Goal: Task Accomplishment & Management: Use online tool/utility

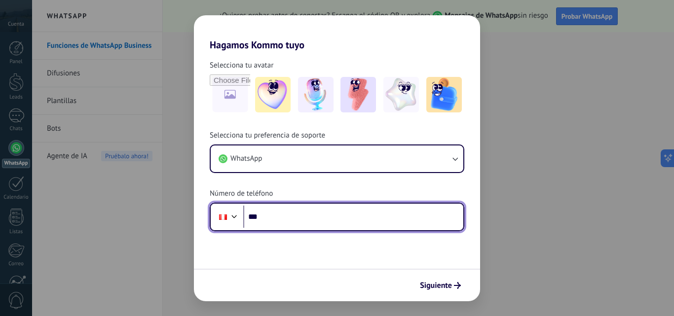
click at [266, 218] on input "***" at bounding box center [353, 217] width 220 height 23
type input "**********"
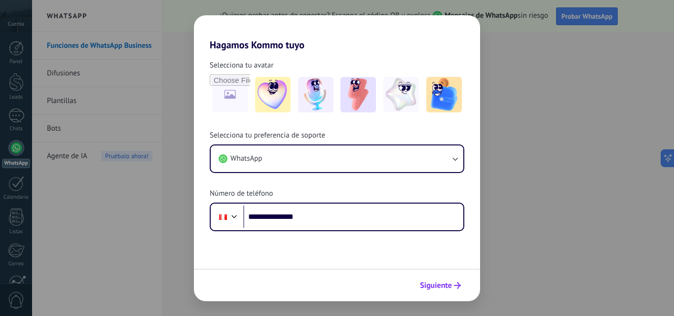
click at [429, 283] on span "Siguiente" at bounding box center [436, 285] width 32 height 7
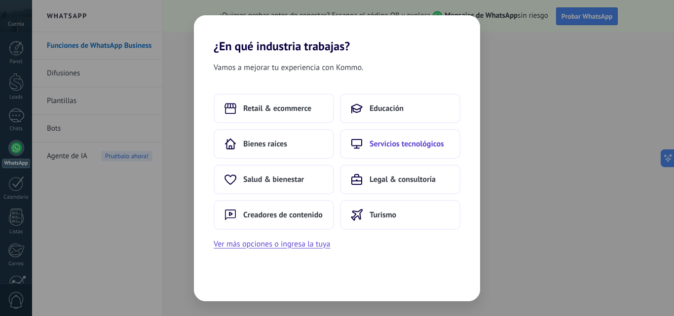
click at [422, 143] on span "Servicios tecnológicos" at bounding box center [406, 144] width 74 height 10
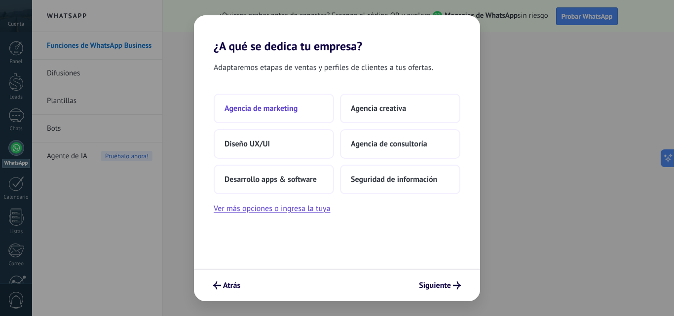
click at [287, 108] on span "Agencia de marketing" at bounding box center [260, 109] width 73 height 10
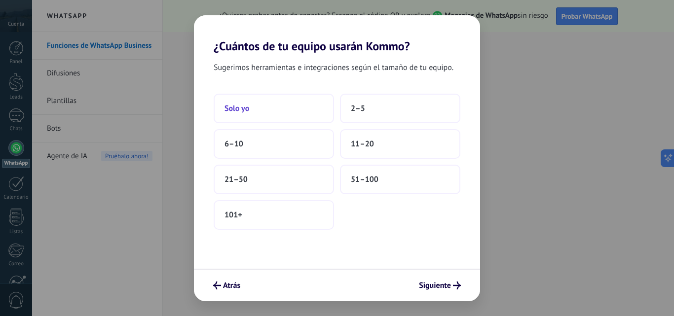
click at [270, 107] on button "Solo yo" at bounding box center [274, 109] width 120 height 30
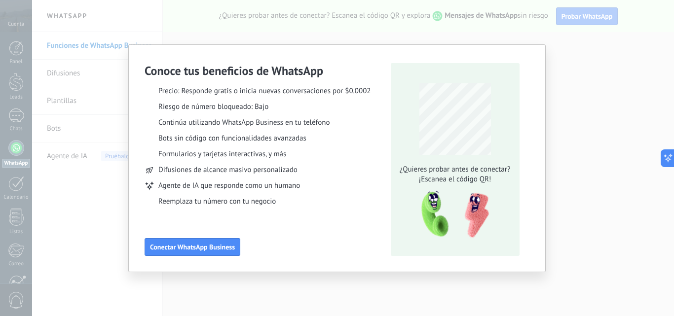
click at [556, 55] on div "Conoce tus beneficios de WhatsApp Precio: Responde gratis o inicia nuevas conve…" at bounding box center [337, 158] width 674 height 316
click at [118, 108] on div "Conoce tus beneficios de WhatsApp Precio: Responde gratis o inicia nuevas conve…" at bounding box center [337, 158] width 674 height 316
click at [157, 282] on div "Conoce tus beneficios de WhatsApp Precio: Responde gratis o inicia nuevas conve…" at bounding box center [337, 158] width 674 height 316
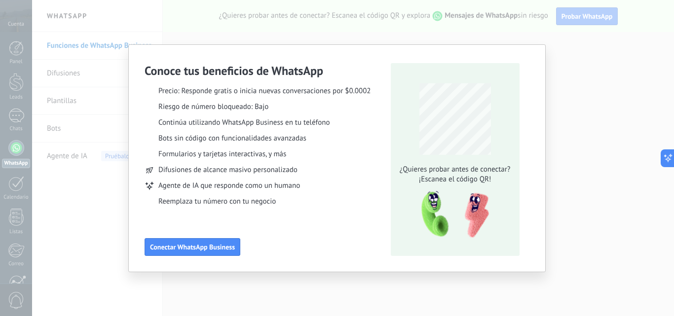
click at [157, 282] on div "Conoce tus beneficios de WhatsApp Precio: Responde gratis o inicia nuevas conve…" at bounding box center [337, 158] width 674 height 316
drag, startPoint x: 157, startPoint y: 282, endPoint x: 123, endPoint y: 259, distance: 40.6
click at [137, 269] on div "Conoce tus beneficios de WhatsApp Precio: Responde gratis o inicia nuevas conve…" at bounding box center [337, 158] width 674 height 316
click at [88, 231] on div "Conoce tus beneficios de WhatsApp Precio: Responde gratis o inicia nuevas conve…" at bounding box center [337, 158] width 674 height 316
click at [579, 14] on div "Conoce tus beneficios de WhatsApp Precio: Responde gratis o inicia nuevas conve…" at bounding box center [337, 158] width 674 height 316
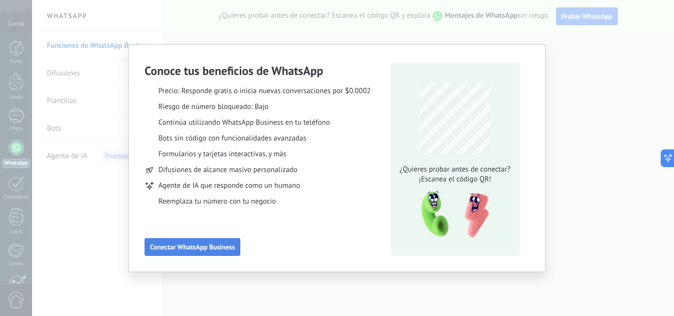
click at [205, 244] on span "Conectar WhatsApp Business" at bounding box center [192, 247] width 85 height 7
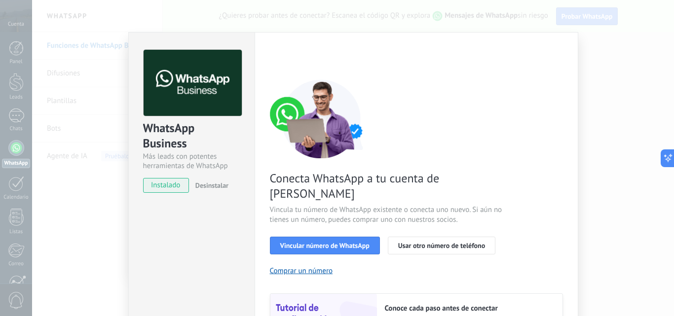
drag, startPoint x: 566, startPoint y: 208, endPoint x: 598, endPoint y: 226, distance: 36.2
click at [583, 217] on div "WhatsApp Business Más leads con potentes herramientas de WhatsApp instalado Des…" at bounding box center [353, 158] width 642 height 316
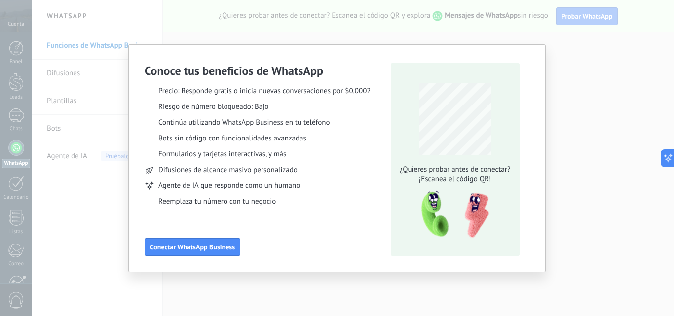
click at [532, 87] on div "Conoce tus beneficios de WhatsApp Precio: Responde gratis o inicia nuevas conve…" at bounding box center [337, 158] width 416 height 227
click at [162, 253] on button "Conectar WhatsApp Business" at bounding box center [192, 247] width 96 height 18
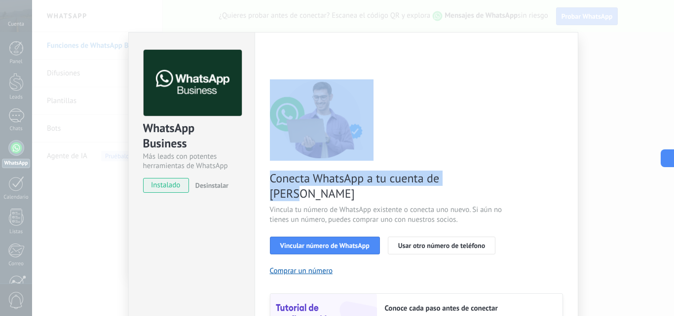
drag, startPoint x: 669, startPoint y: 52, endPoint x: 573, endPoint y: 167, distance: 149.8
click at [628, 179] on div "WhatsApp Business Más leads con potentes herramientas de WhatsApp instalado Des…" at bounding box center [353, 158] width 642 height 316
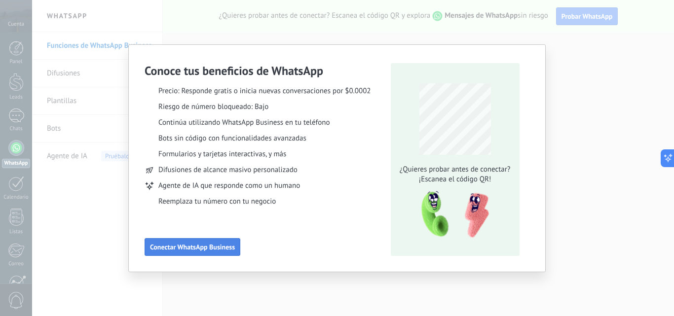
click at [240, 248] on button "Conectar WhatsApp Business" at bounding box center [192, 247] width 96 height 18
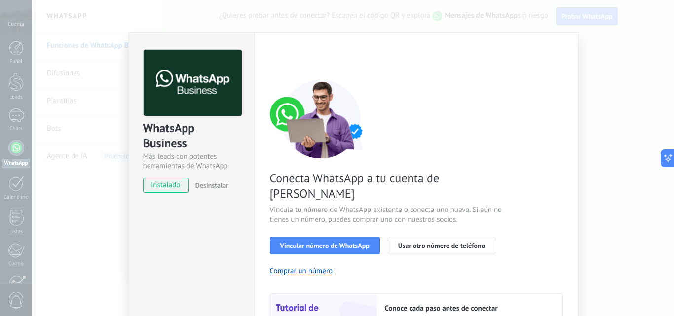
click at [213, 185] on span "Desinstalar" at bounding box center [211, 185] width 33 height 9
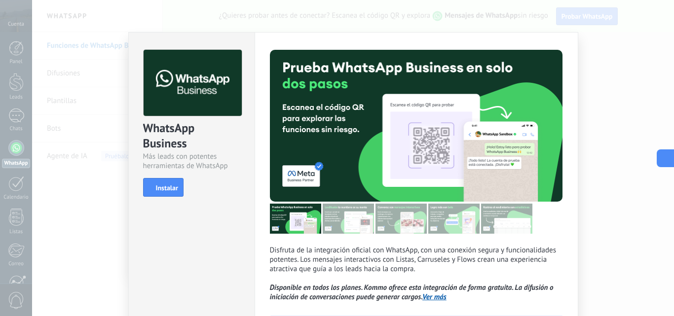
click at [672, 155] on icon at bounding box center [674, 158] width 7 height 7
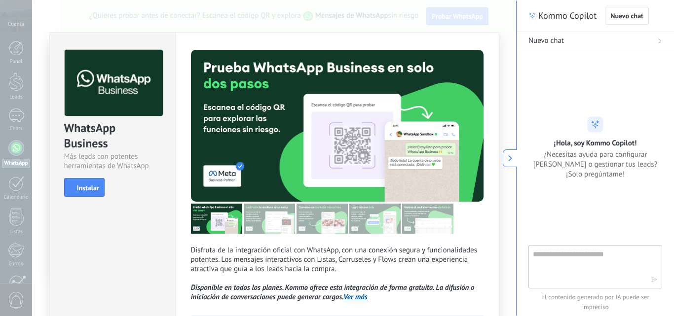
click at [511, 158] on use at bounding box center [510, 158] width 4 height 6
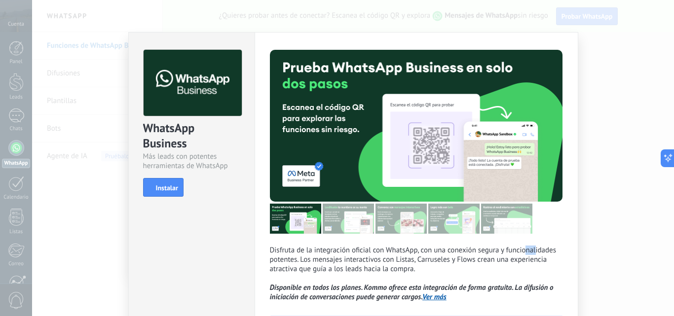
click at [534, 251] on p "Disfruta de la integración oficial con WhatsApp, con una conexión segura y func…" at bounding box center [416, 274] width 293 height 56
click at [441, 299] on link "Ver más" at bounding box center [434, 296] width 24 height 9
click at [308, 17] on div "WhatsApp Business Más leads con potentes herramientas de WhatsApp install Insta…" at bounding box center [353, 158] width 642 height 316
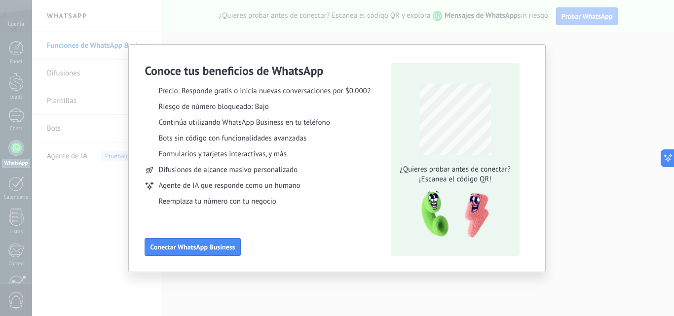
click at [304, 7] on div "Conoce tus beneficios de WhatsApp Precio: Responde gratis o inicia nuevas conve…" at bounding box center [337, 158] width 674 height 316
click at [61, 8] on div "Conoce tus beneficios de WhatsApp Precio: Responde gratis o inicia nuevas conve…" at bounding box center [337, 158] width 674 height 316
